Goal: Transaction & Acquisition: Purchase product/service

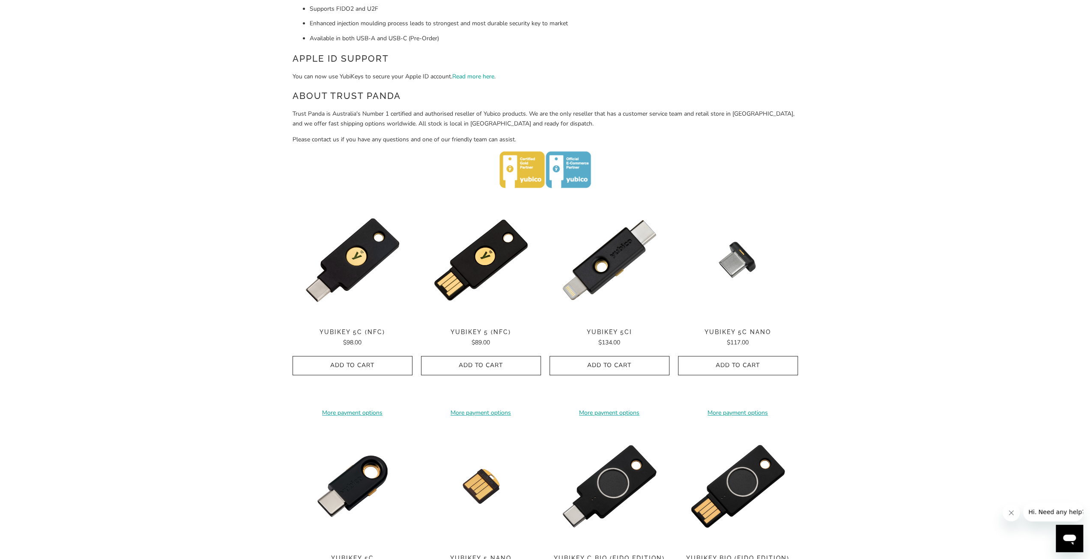
scroll to position [257, 0]
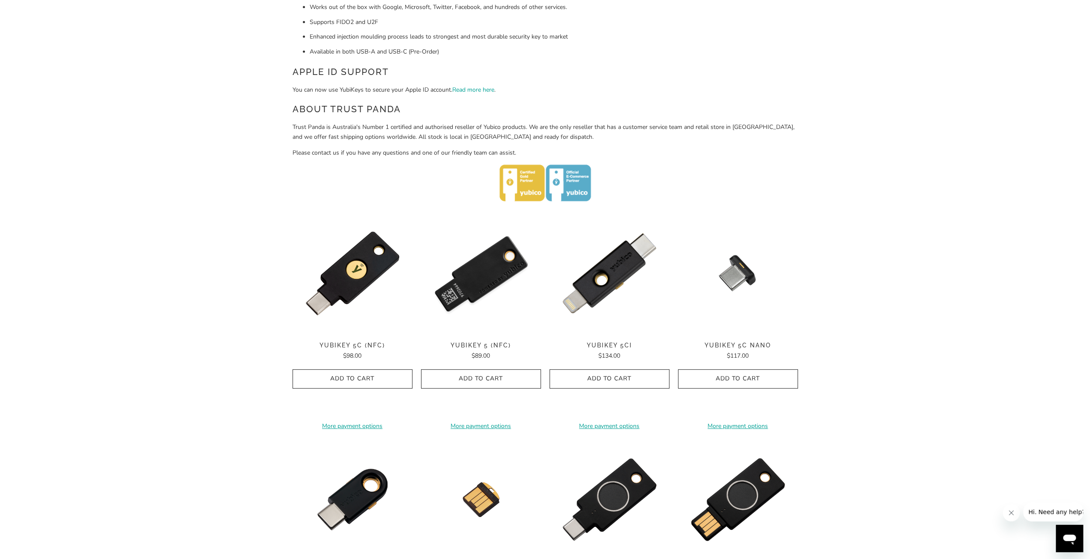
click at [476, 289] on img at bounding box center [481, 273] width 120 height 120
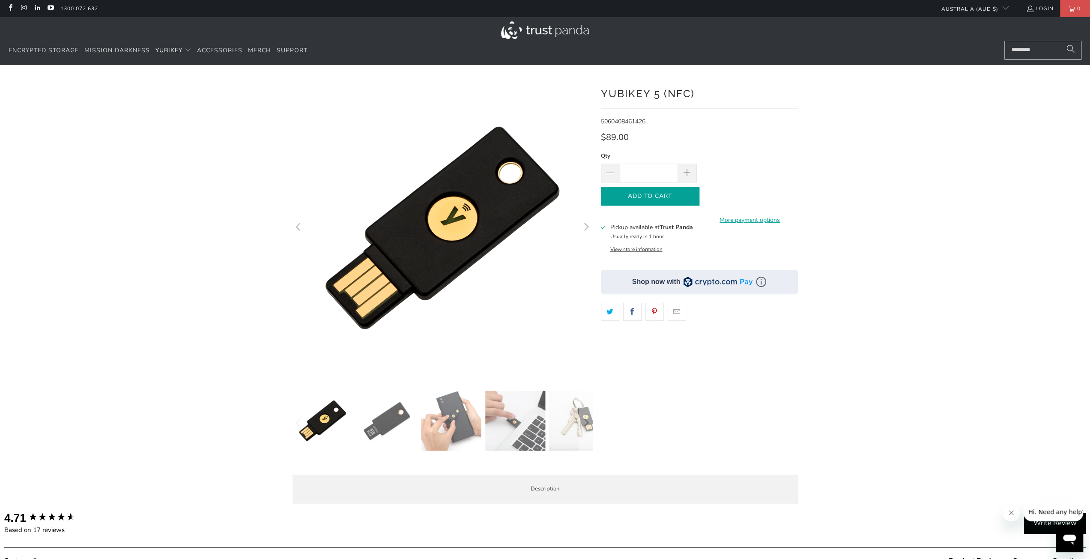
click at [673, 200] on button "Add to Cart" at bounding box center [650, 196] width 99 height 19
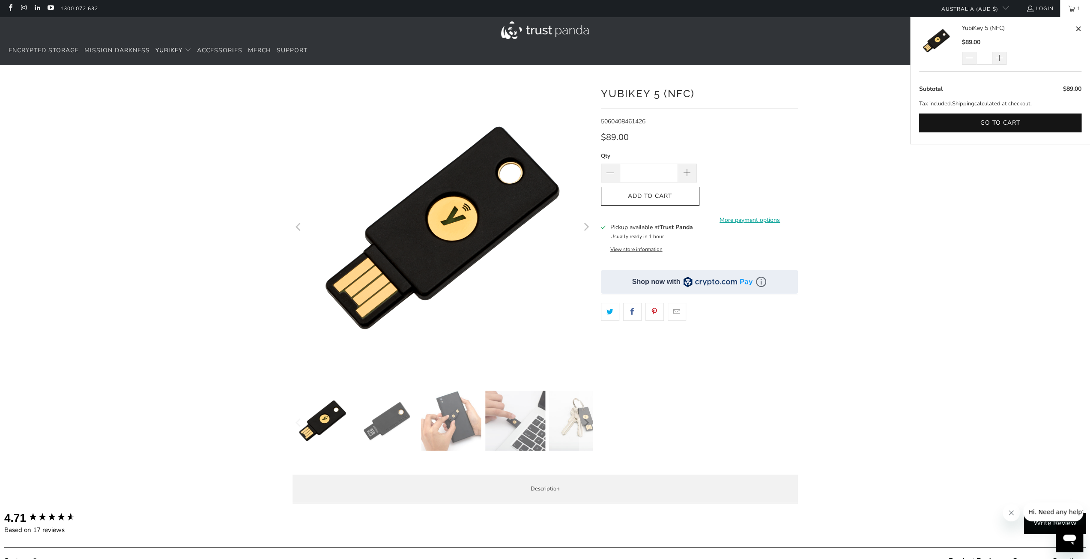
click at [1073, 11] on link "1" at bounding box center [1075, 8] width 30 height 17
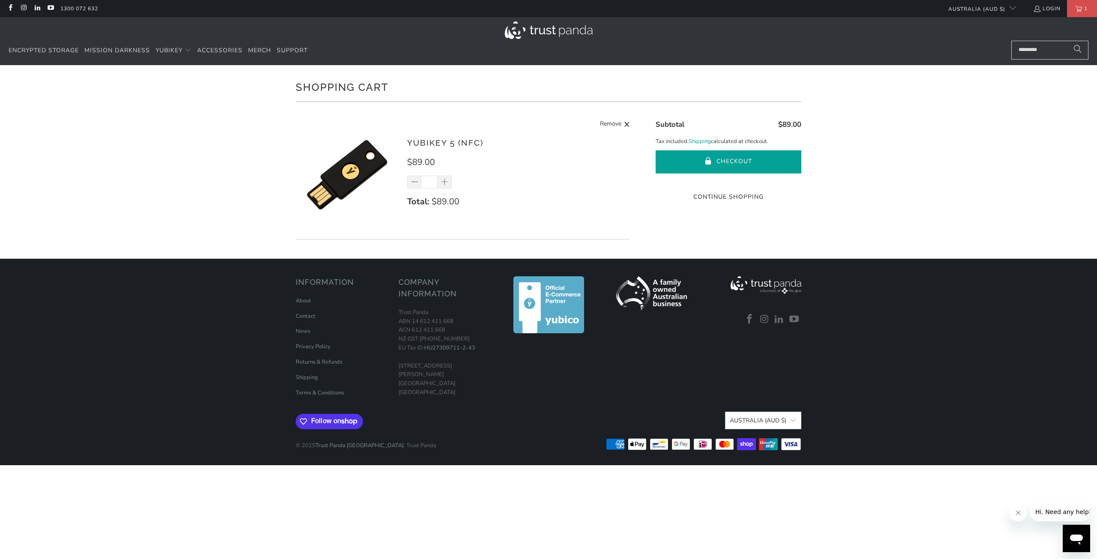
click at [703, 158] on button "Checkout" at bounding box center [728, 161] width 146 height 23
